Goal: Task Accomplishment & Management: Manage account settings

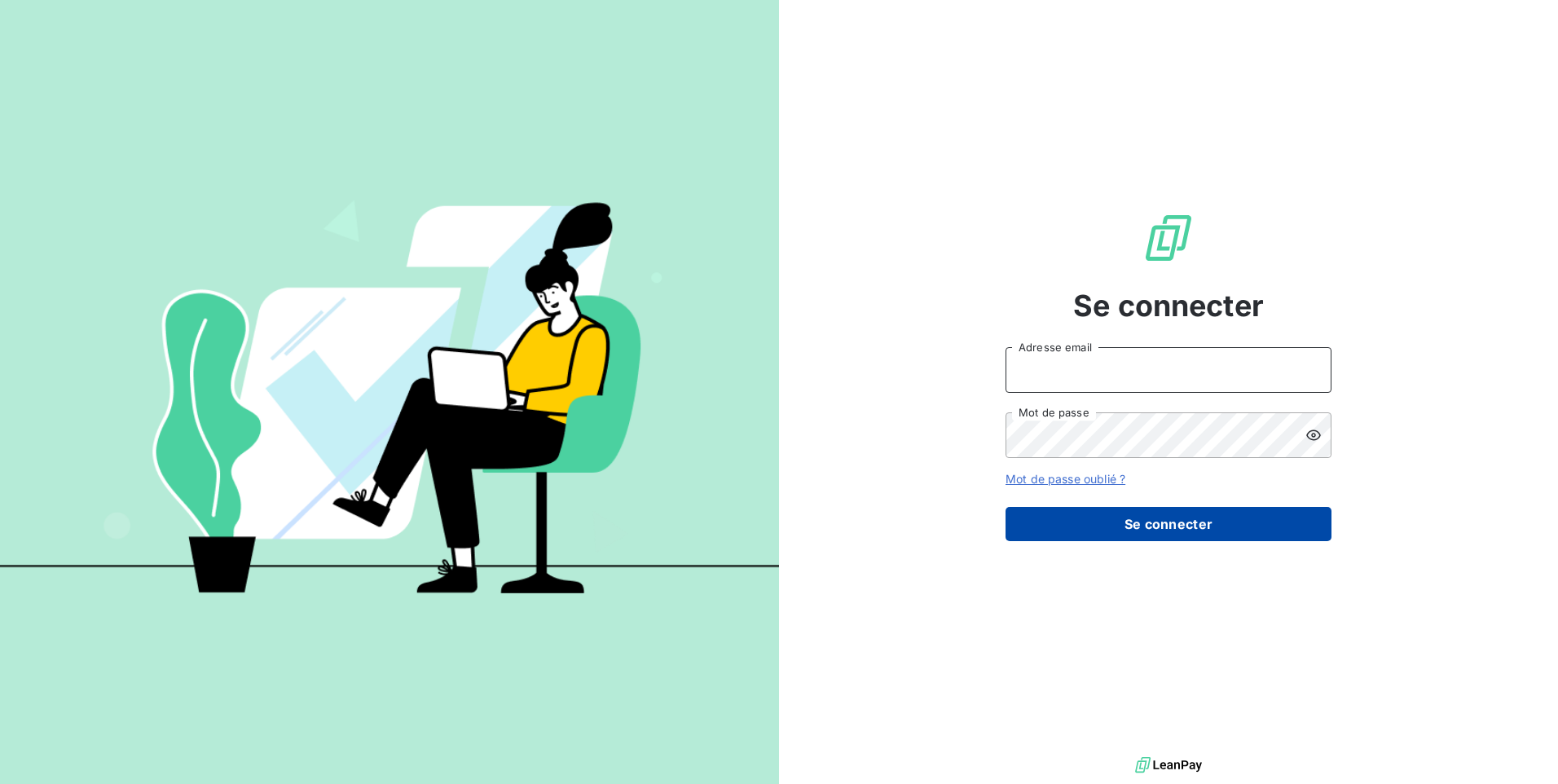
type input "[EMAIL_ADDRESS][DOMAIN_NAME]"
click at [1187, 509] on button "Se connecter" at bounding box center [1169, 524] width 326 height 34
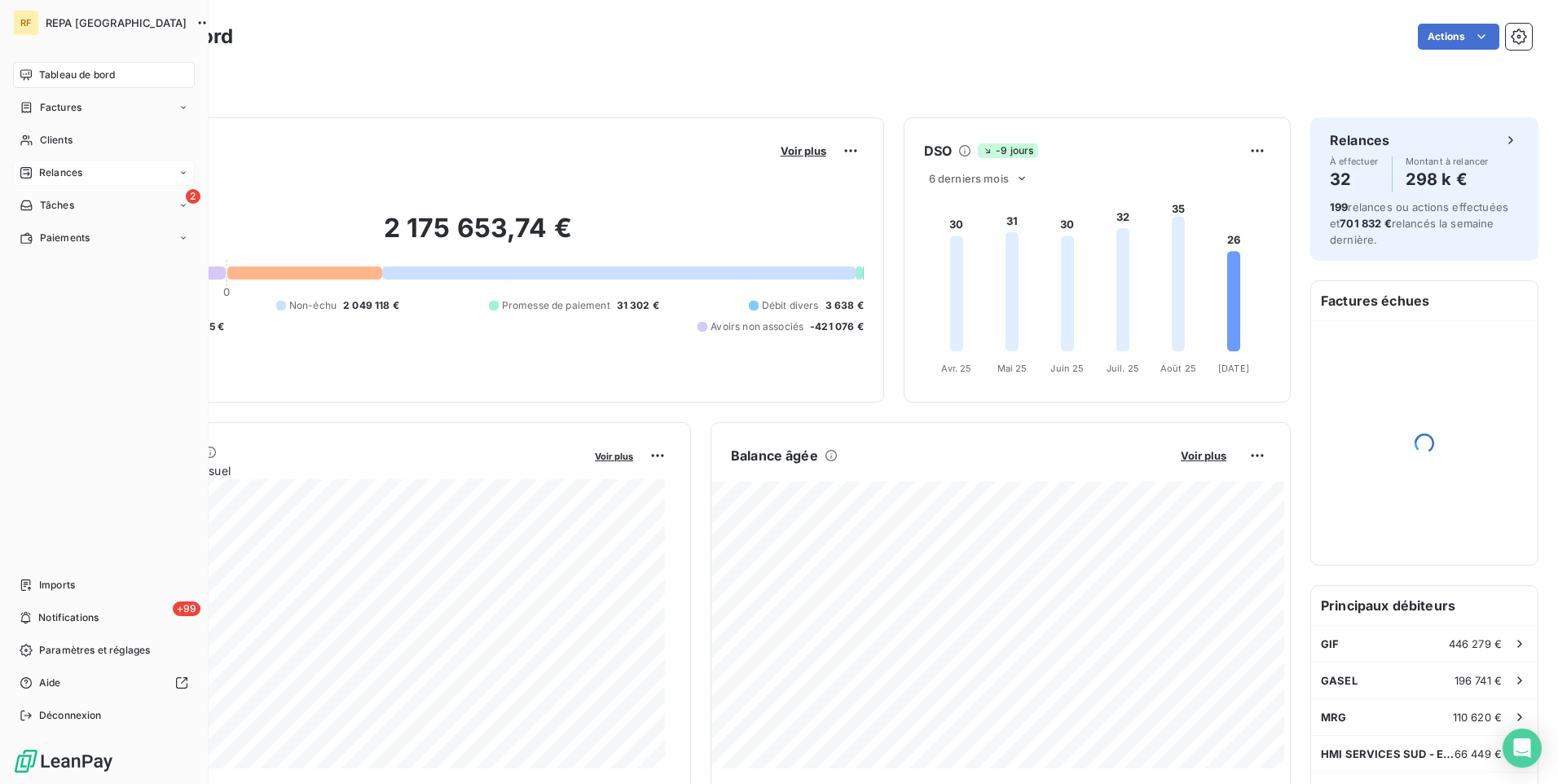
click at [41, 170] on span "Relances" at bounding box center [60, 172] width 43 height 15
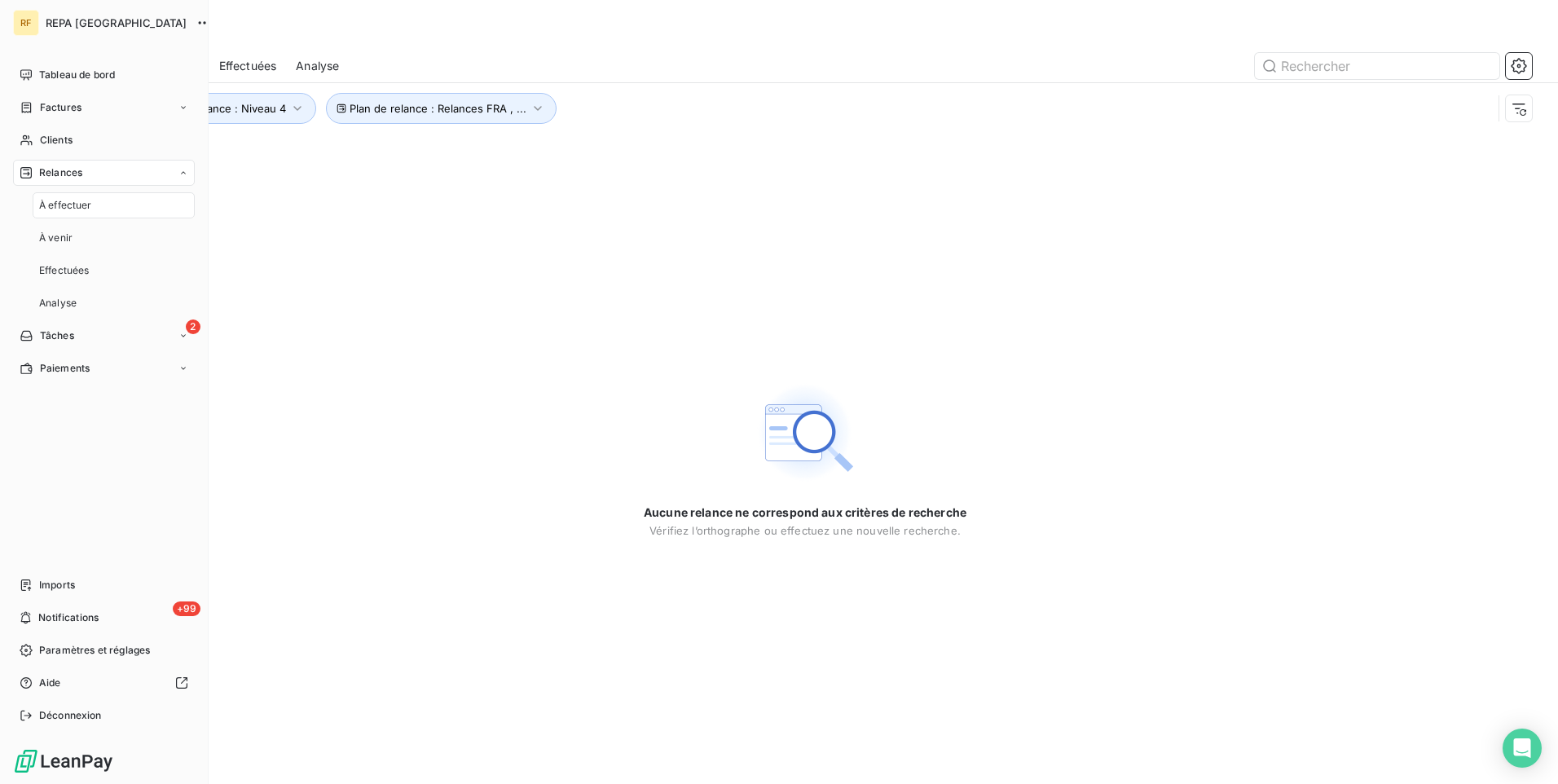
click at [41, 210] on span "À effectuer" at bounding box center [65, 205] width 53 height 15
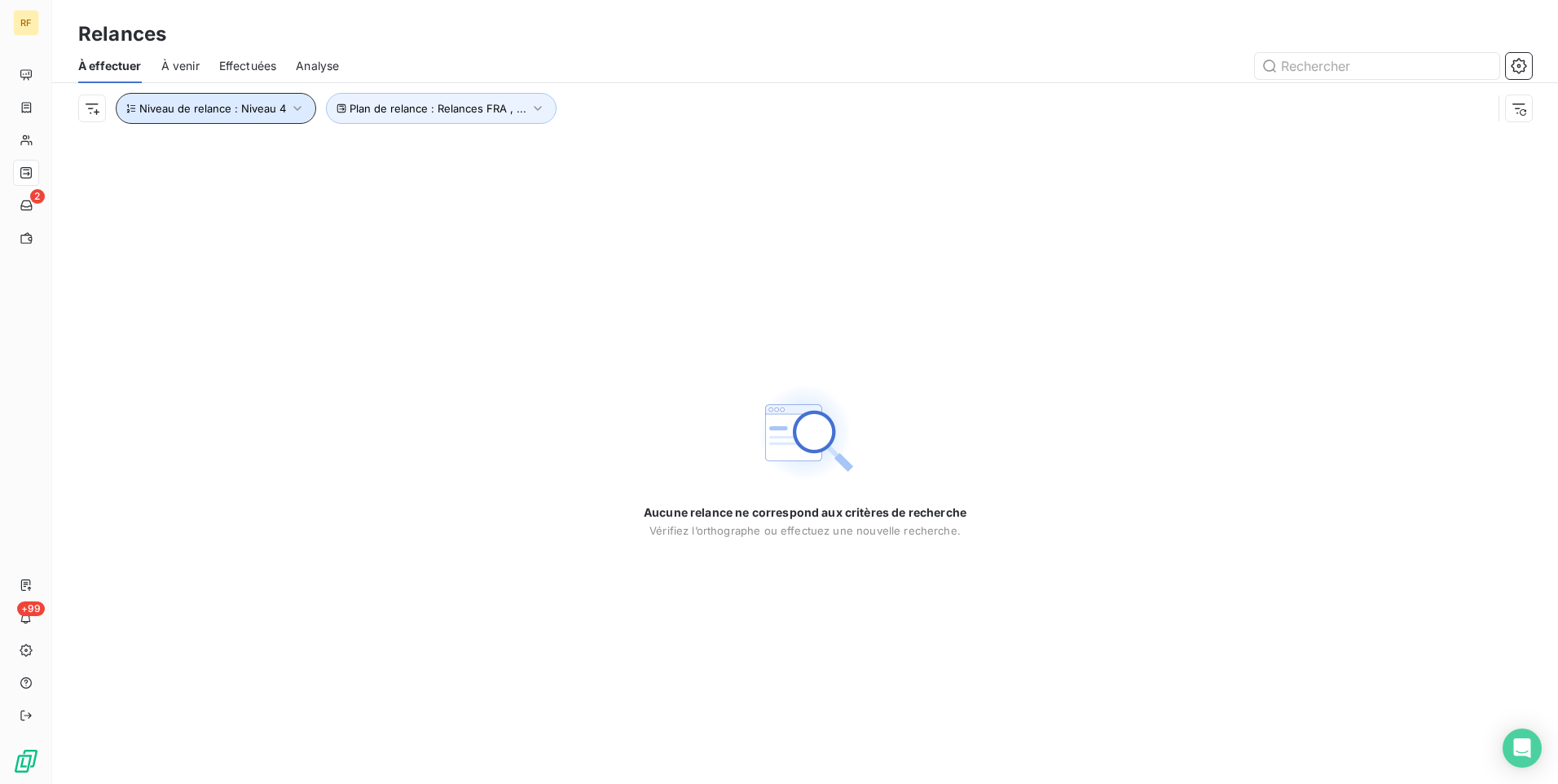
click at [211, 110] on span "Niveau de relance : Niveau 4" at bounding box center [213, 108] width 147 height 13
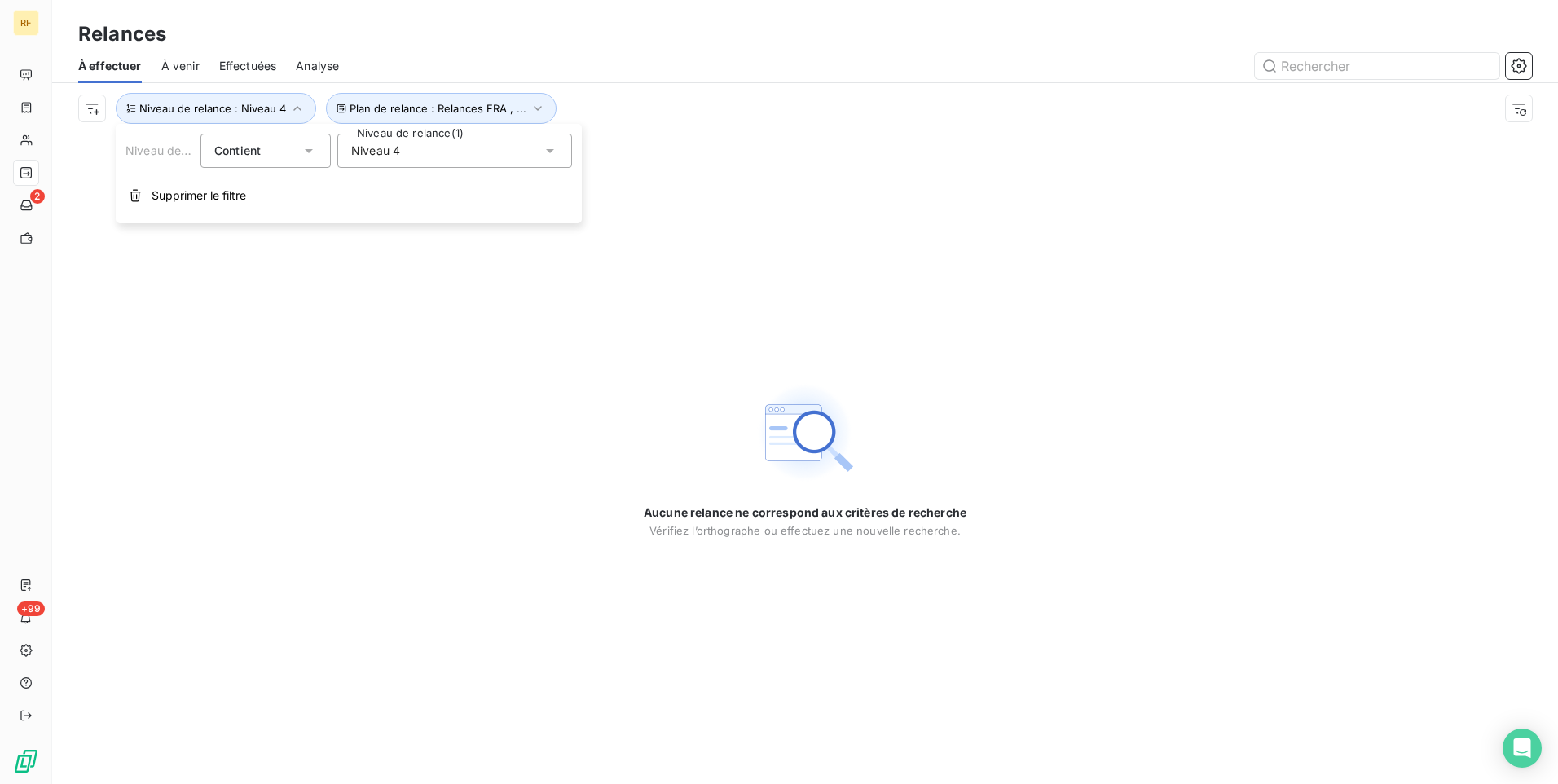
click at [390, 146] on span "Niveau 4" at bounding box center [376, 150] width 49 height 16
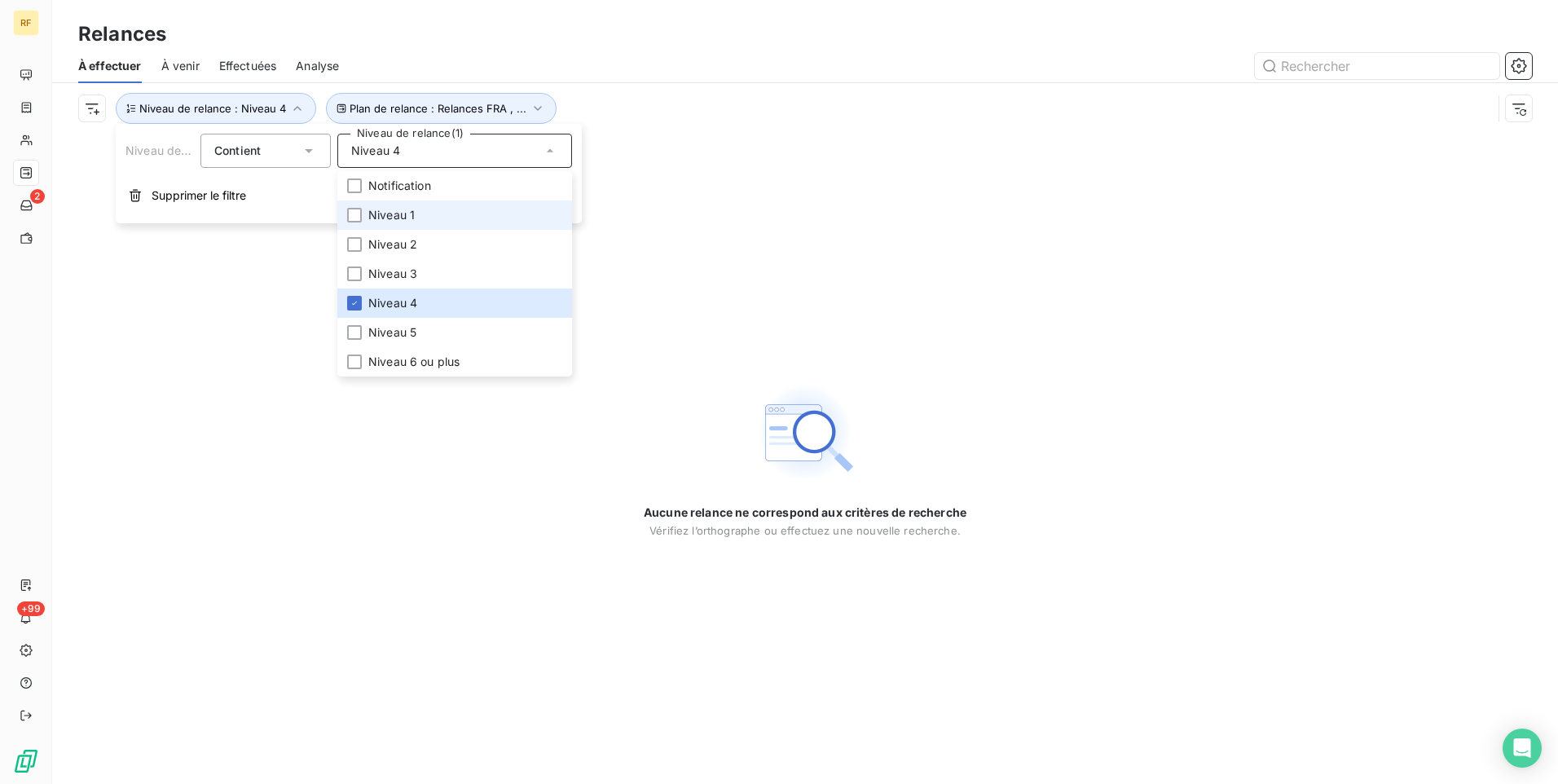
click at [426, 210] on li "Niveau 1" at bounding box center [454, 215] width 235 height 29
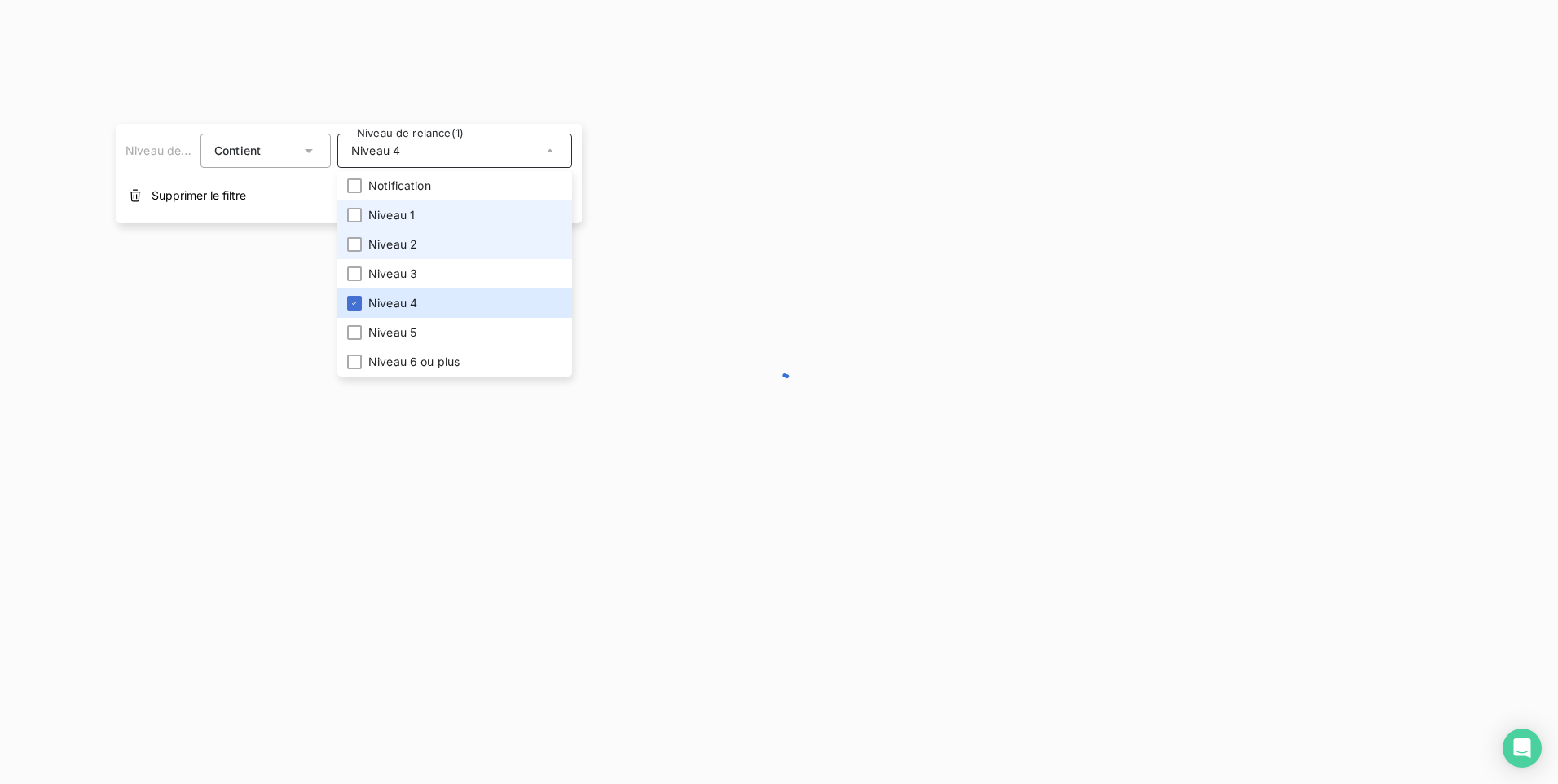
click at [417, 248] on span "Niveau 2" at bounding box center [393, 244] width 49 height 16
click at [416, 273] on span "Niveau 3" at bounding box center [393, 273] width 49 height 16
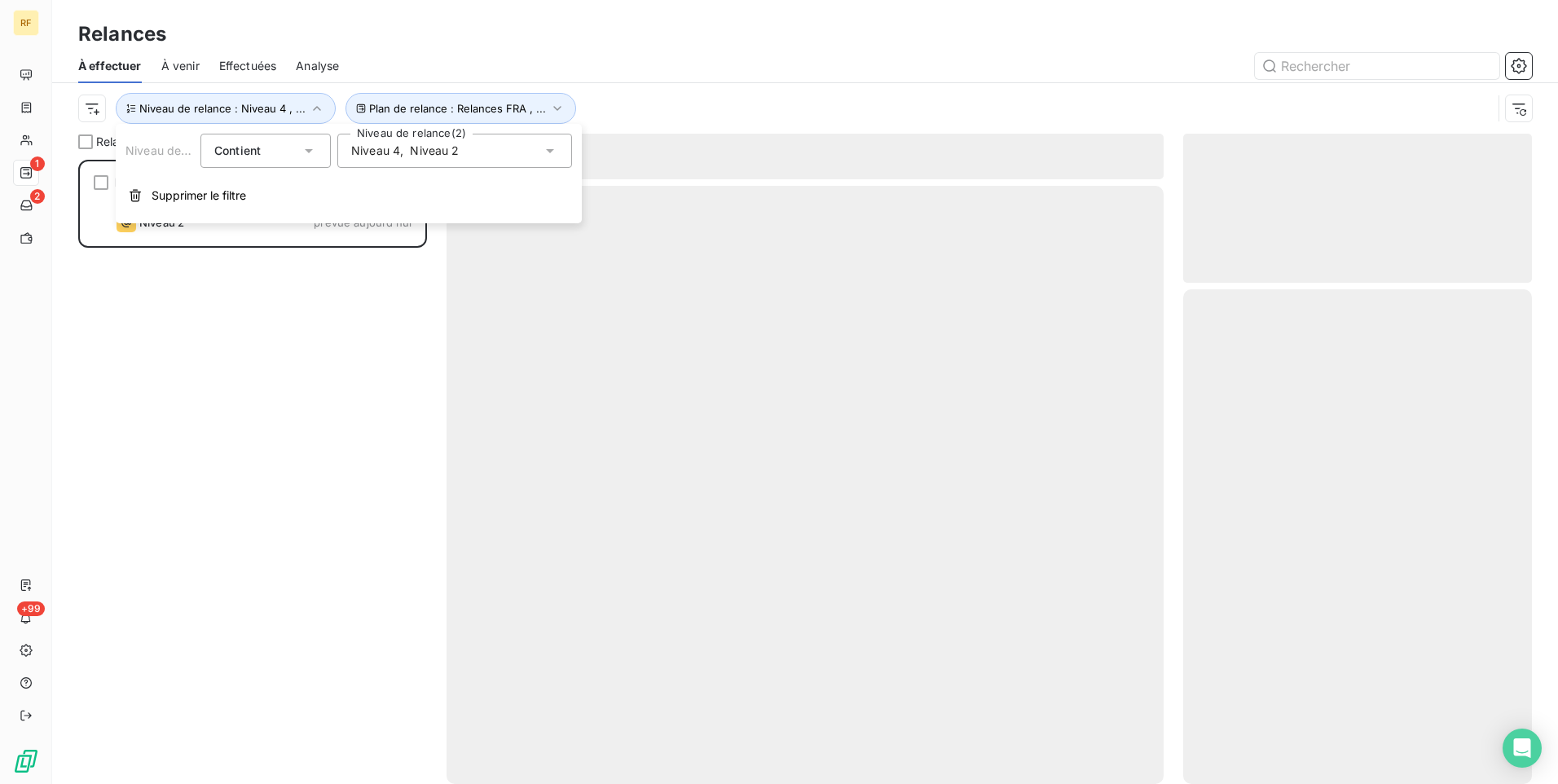
scroll to position [612, 336]
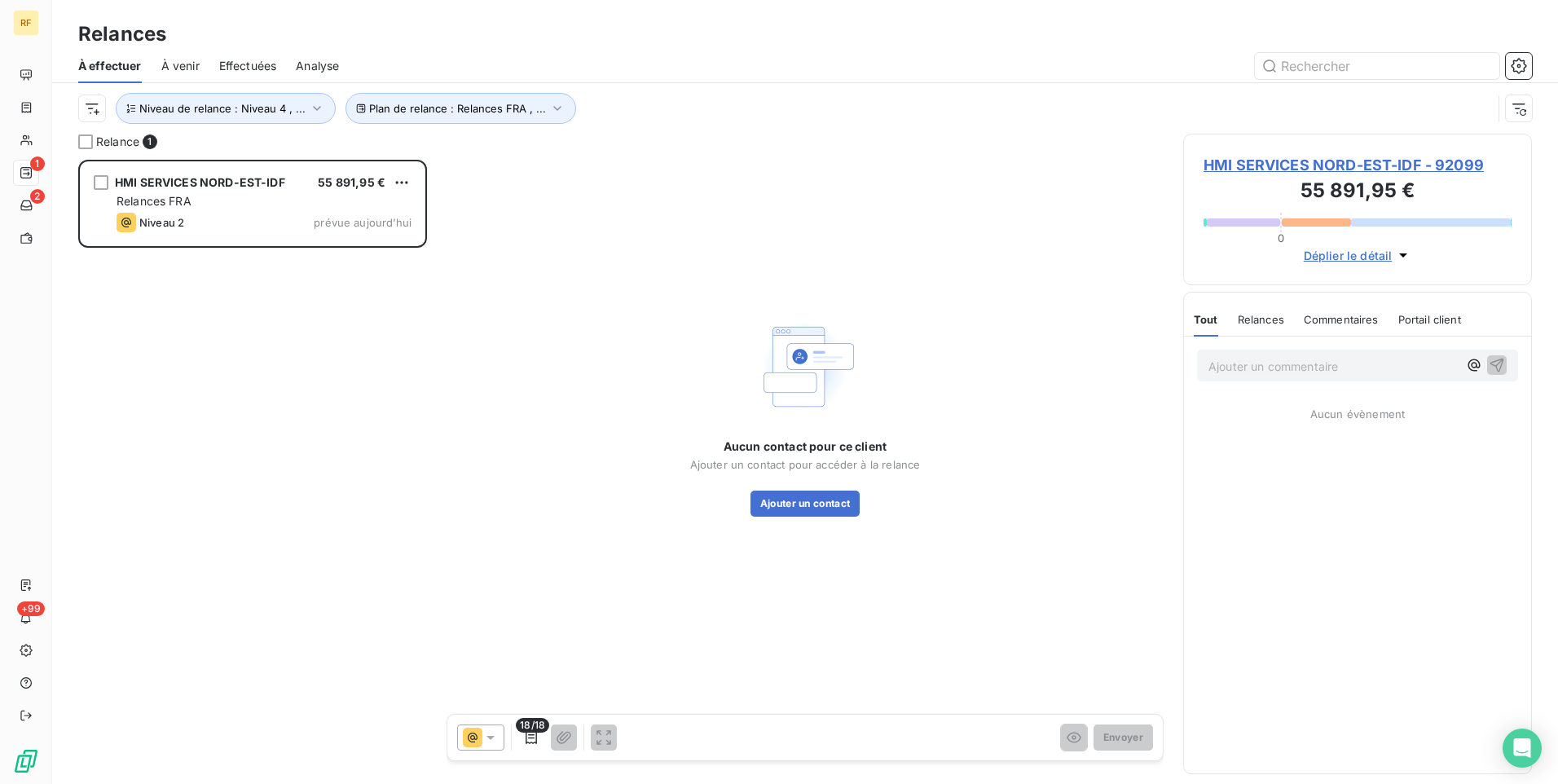
click at [409, 312] on div "HMI SERVICES NORD-EST-IDF 55 891,95 € Relances FRA Niveau 2 prévue [DATE]" at bounding box center [253, 471] width 349 height 624
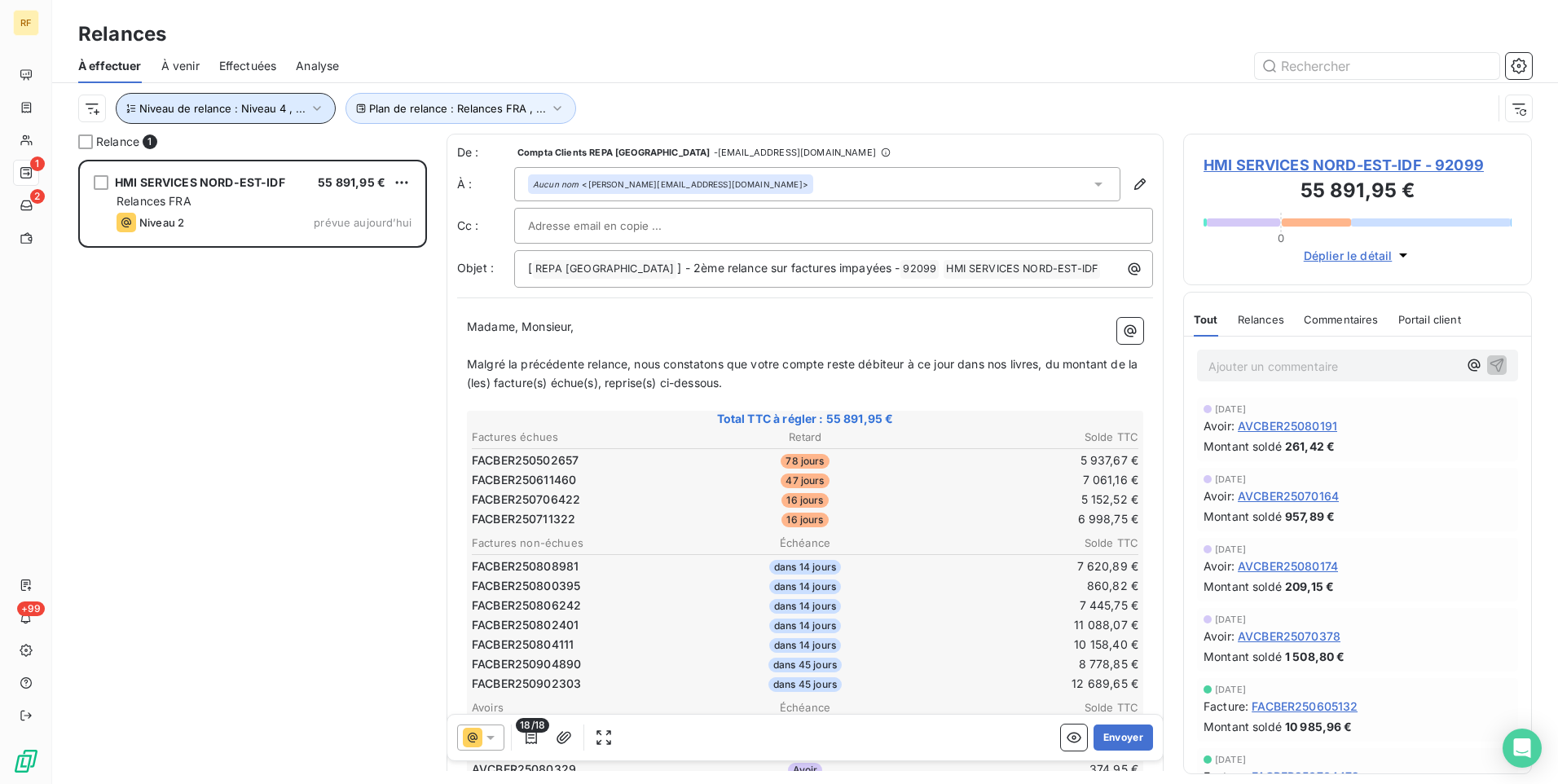
click at [232, 106] on span "Niveau de relance : Niveau 4 , ..." at bounding box center [222, 108] width 166 height 13
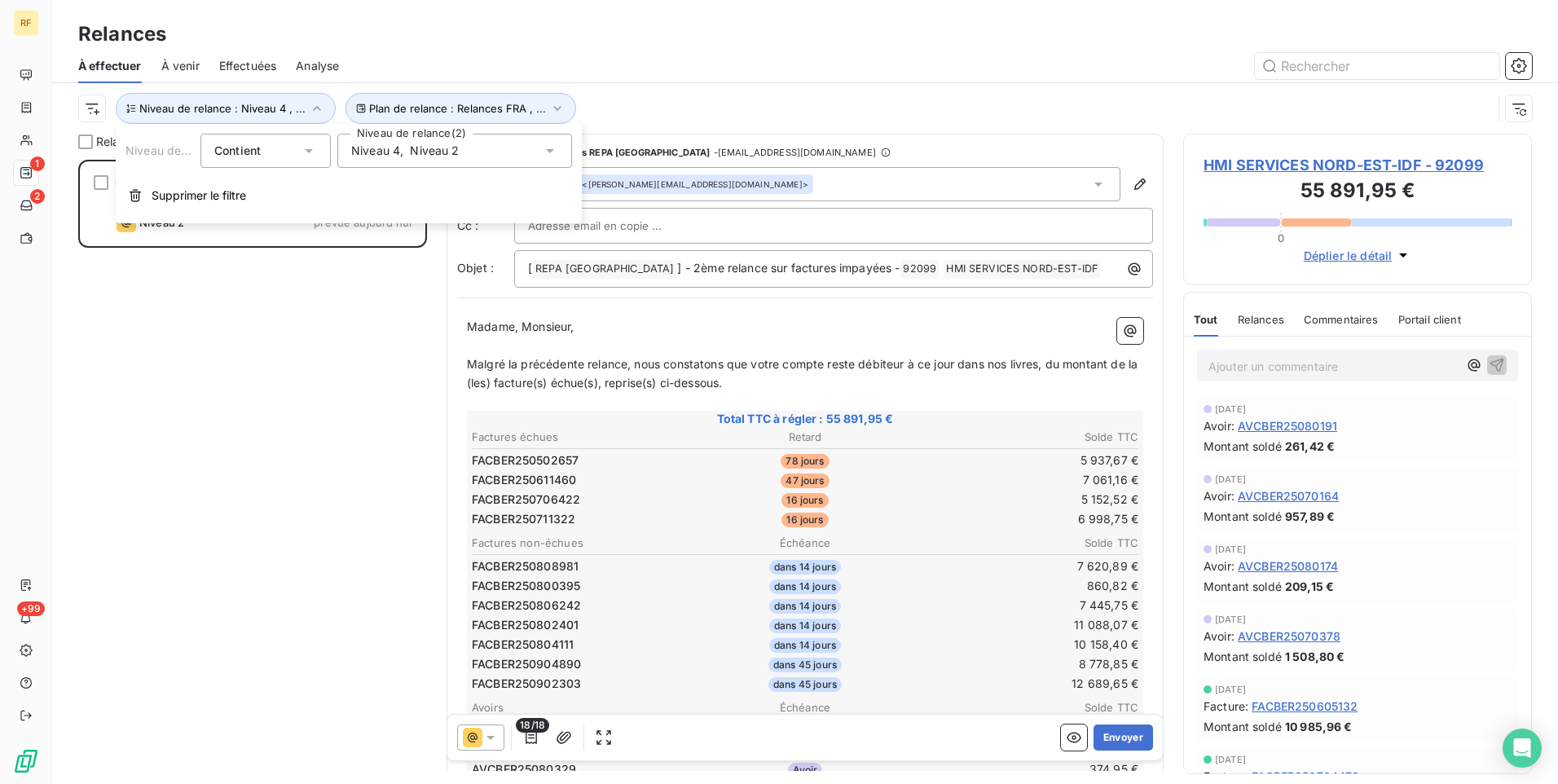
click at [398, 154] on span "Niveau 4" at bounding box center [376, 150] width 49 height 16
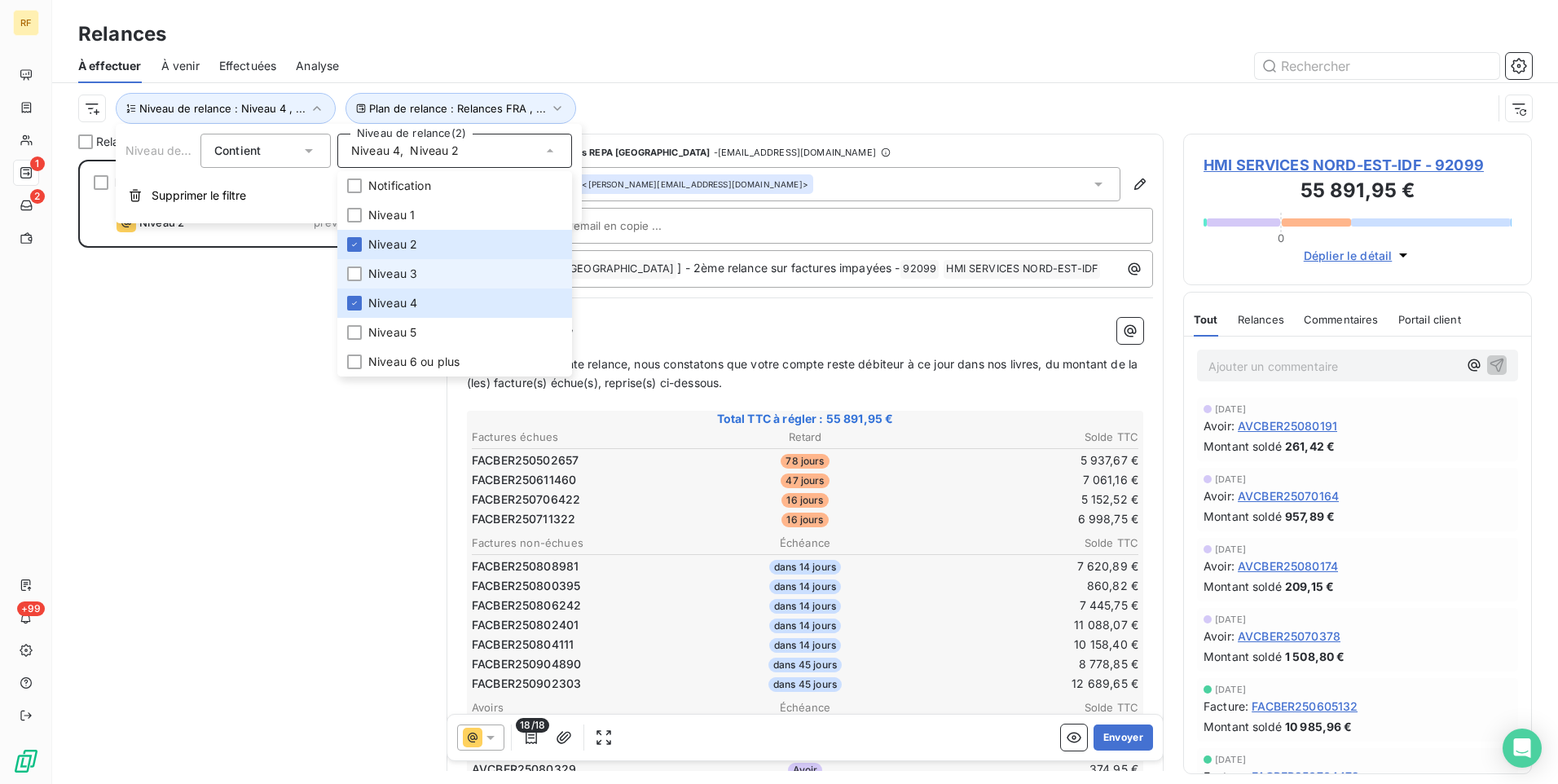
click at [385, 271] on span "Niveau 3" at bounding box center [393, 273] width 49 height 16
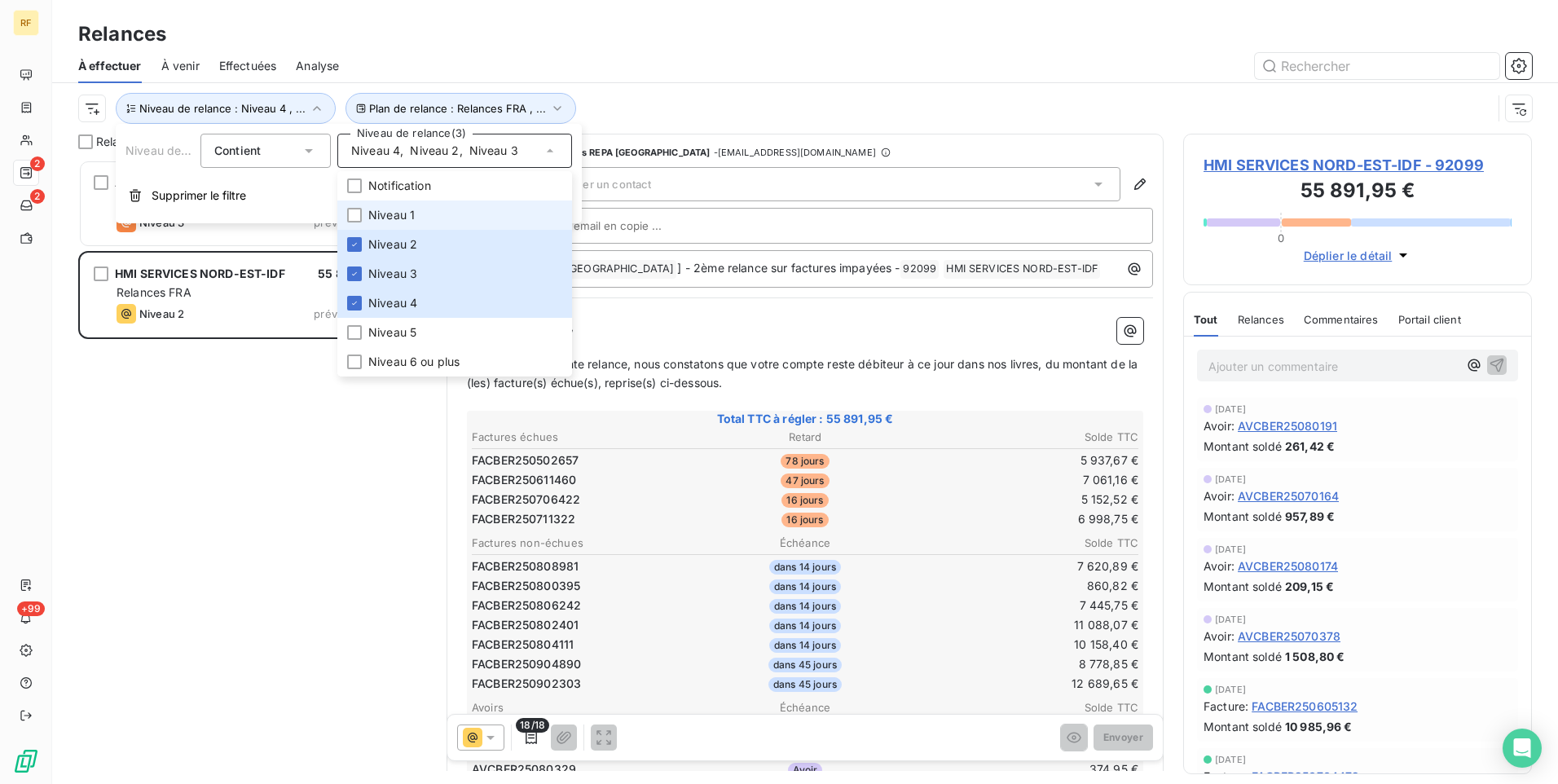
click at [408, 210] on span "Niveau 1" at bounding box center [391, 215] width 46 height 16
click at [382, 304] on span "Niveau 4" at bounding box center [393, 302] width 49 height 16
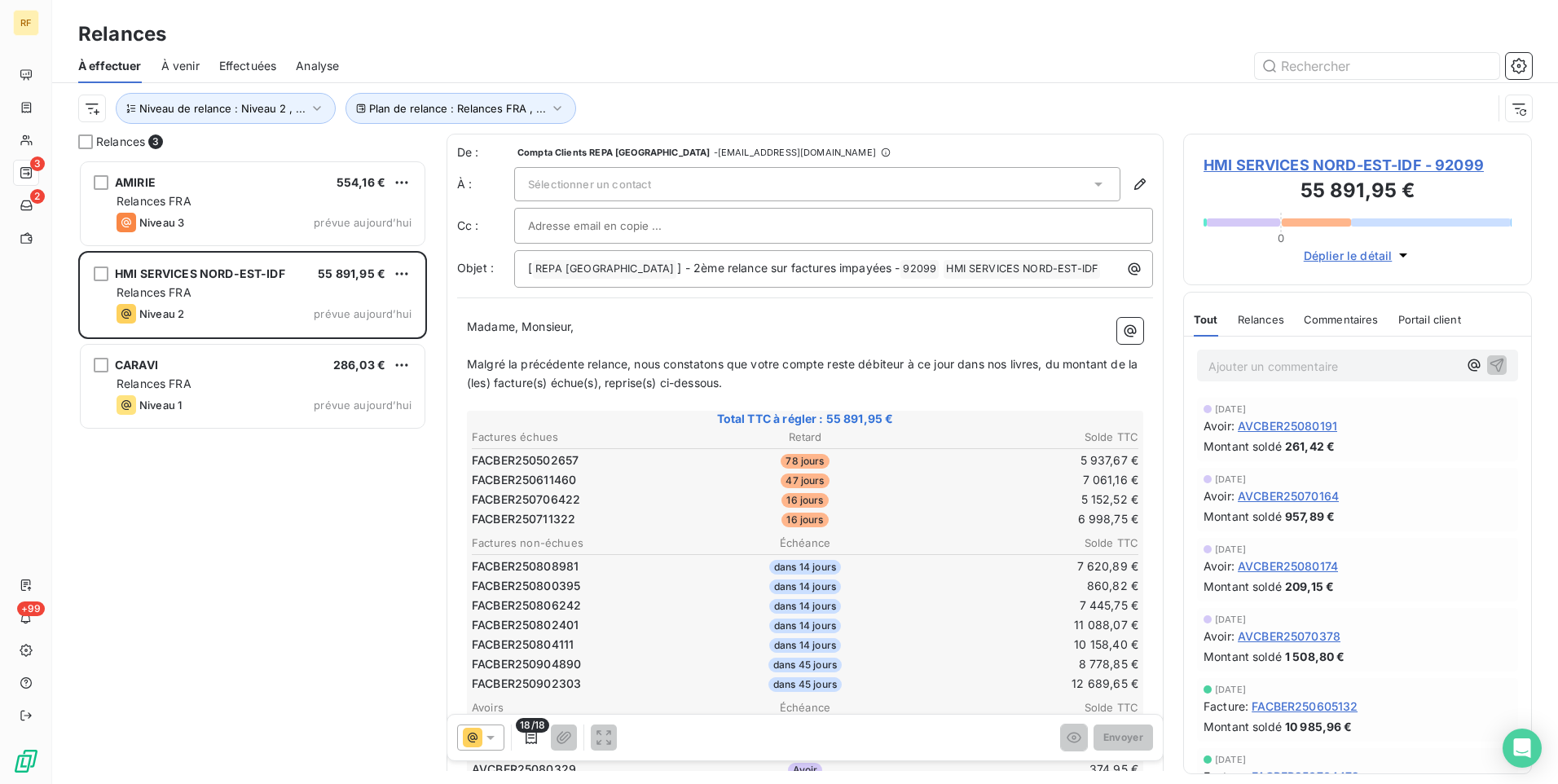
click at [285, 558] on div "AMIRIE 554,16 € Relances FRA Niveau 3 prévue [DATE] HMI SERVICES NORD-EST-IDF 5…" at bounding box center [253, 471] width 349 height 624
click at [182, 53] on div "À venir" at bounding box center [180, 66] width 39 height 34
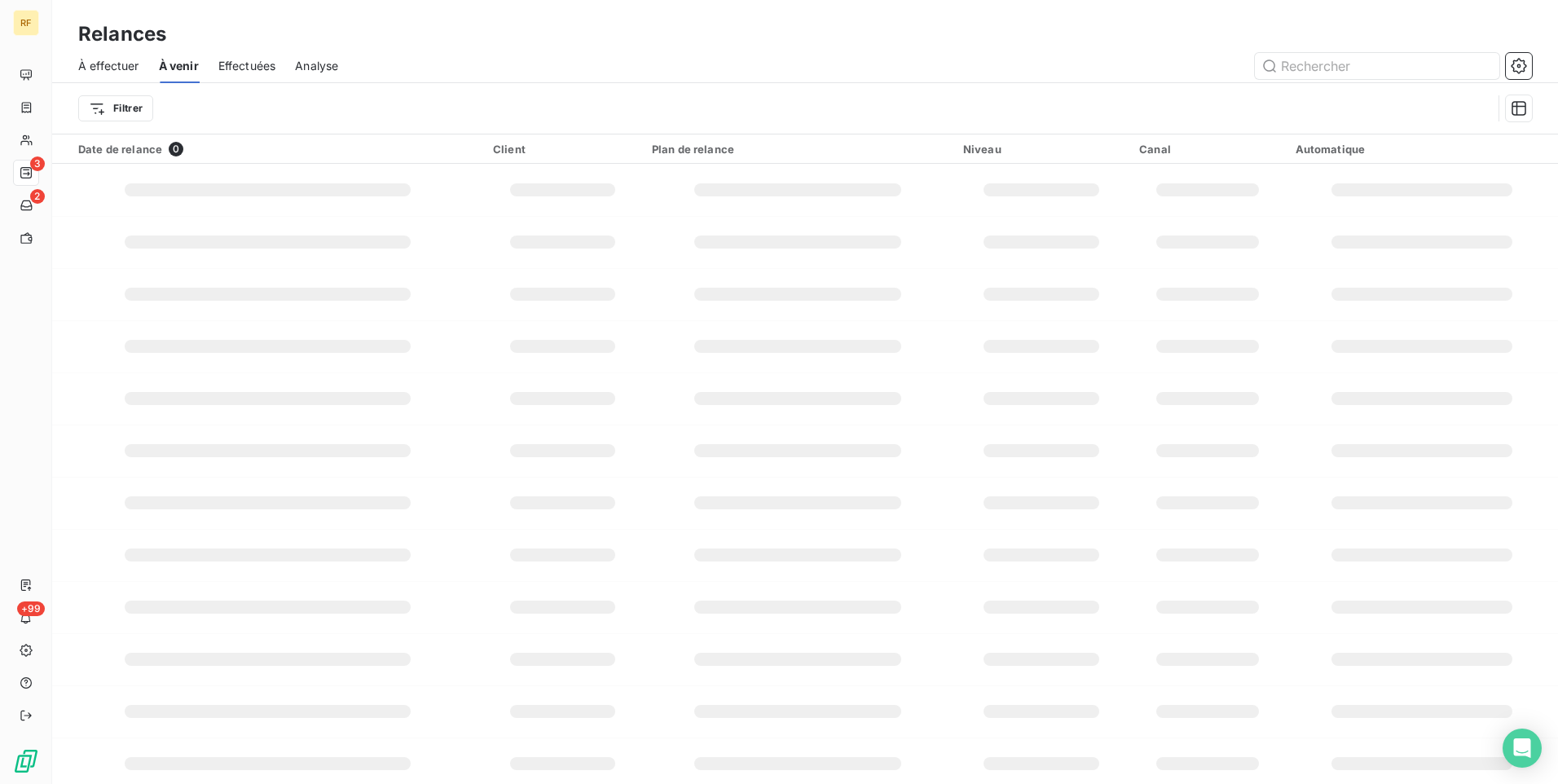
click at [245, 68] on span "Effectuées" at bounding box center [247, 65] width 57 height 16
